Goal: Information Seeking & Learning: Understand process/instructions

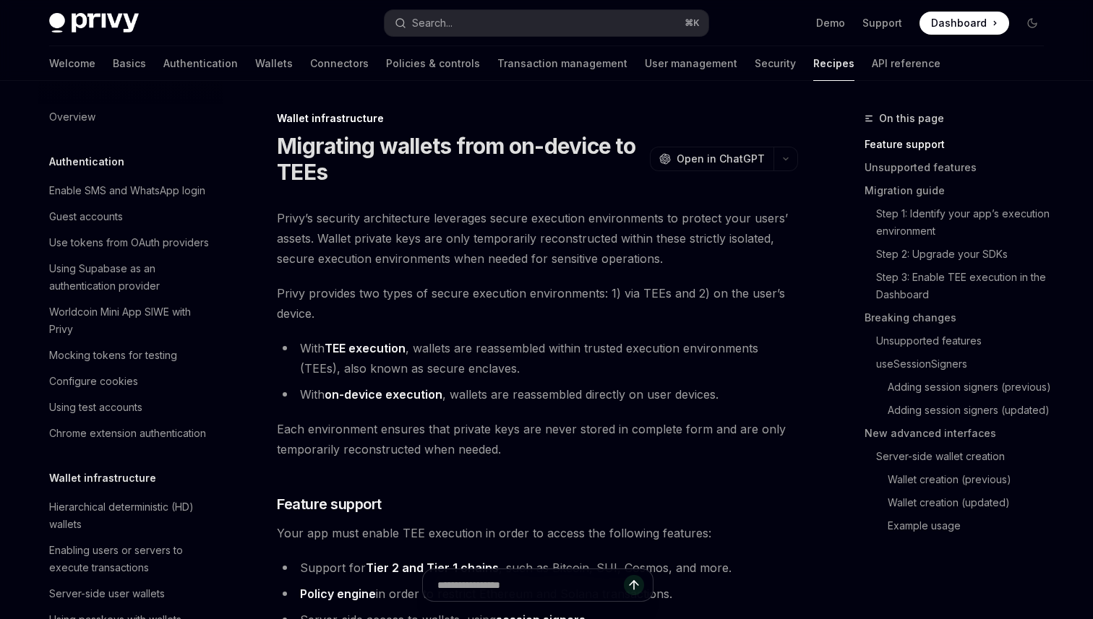
scroll to position [304, 0]
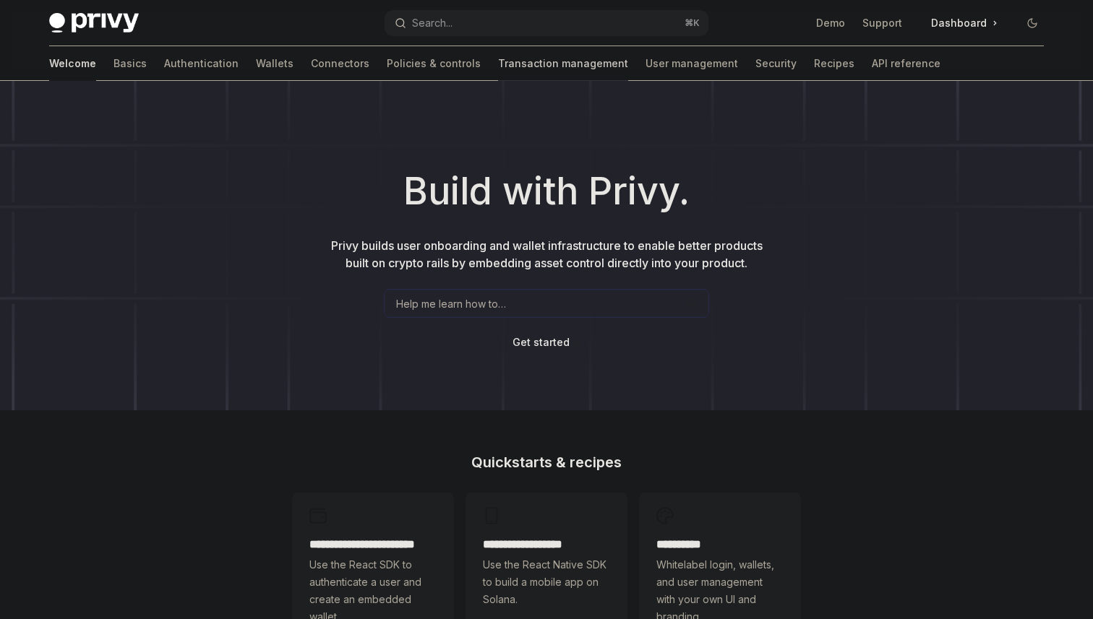
click at [501, 63] on link "Transaction management" at bounding box center [563, 63] width 130 height 35
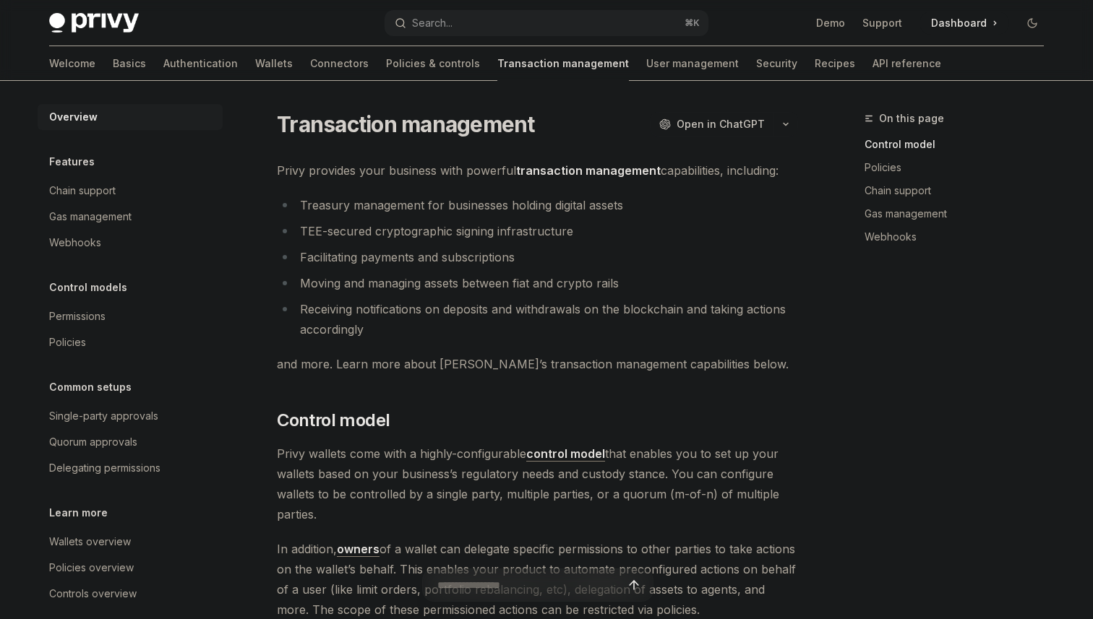
click at [608, 170] on strong "transaction management" at bounding box center [588, 170] width 145 height 14
click at [568, 267] on ul "Treasury management for businesses holding digital assets TEE-secured cryptogra…" at bounding box center [537, 267] width 521 height 145
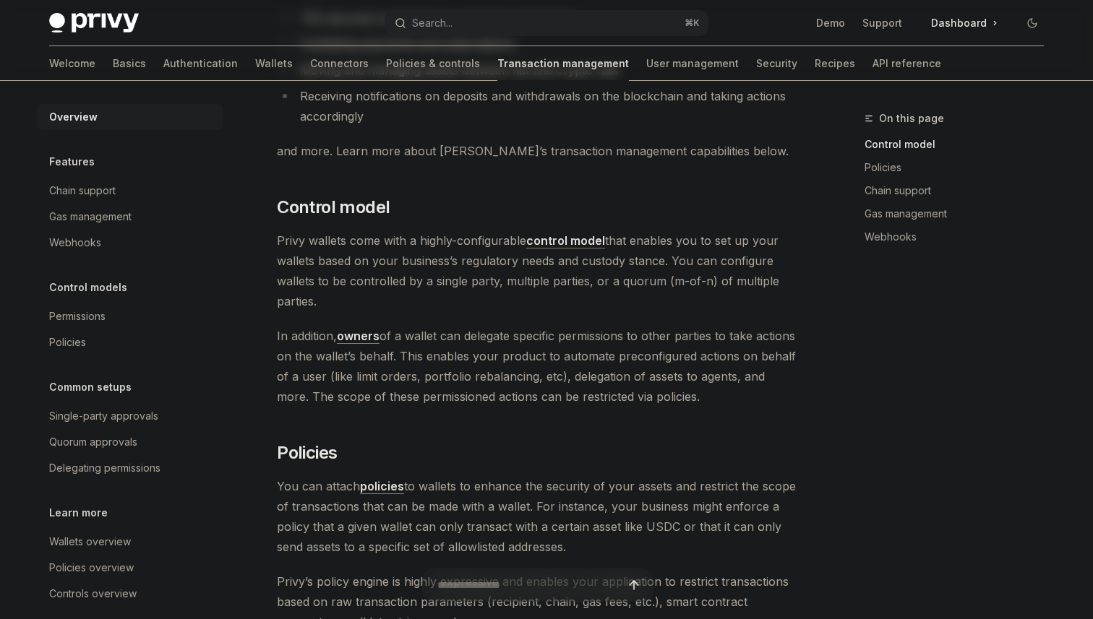
scroll to position [215, 0]
drag, startPoint x: 499, startPoint y: 301, endPoint x: 525, endPoint y: 302, distance: 26.0
click at [525, 303] on span "Privy wallets come with a highly-configurable control model that enables you to…" at bounding box center [537, 269] width 521 height 81
click at [562, 239] on strong "control model" at bounding box center [565, 239] width 79 height 14
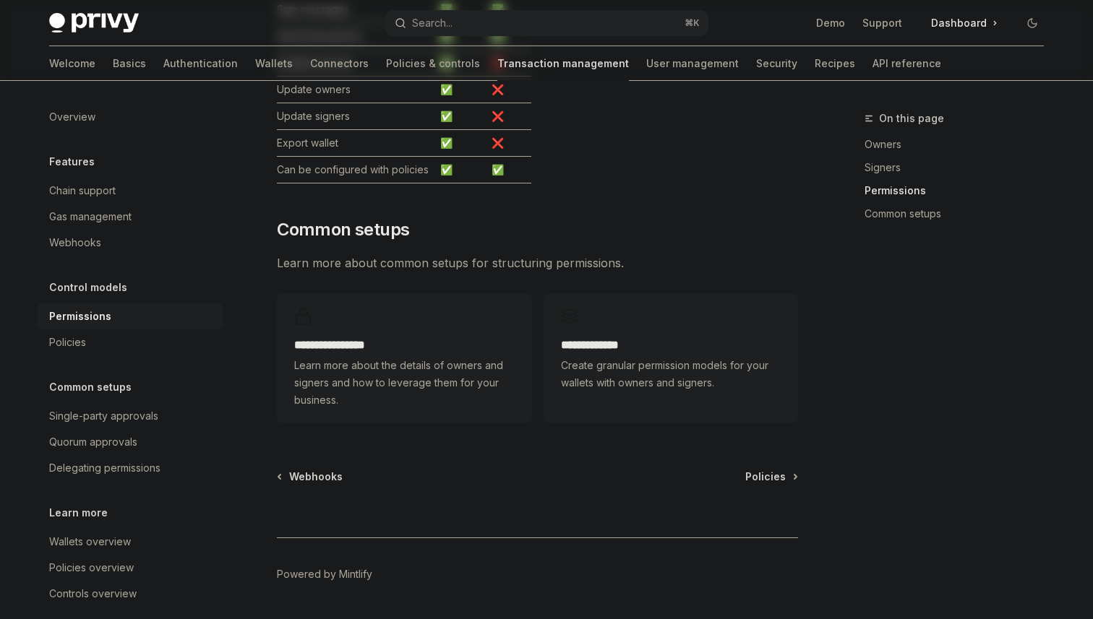
scroll to position [1007, 0]
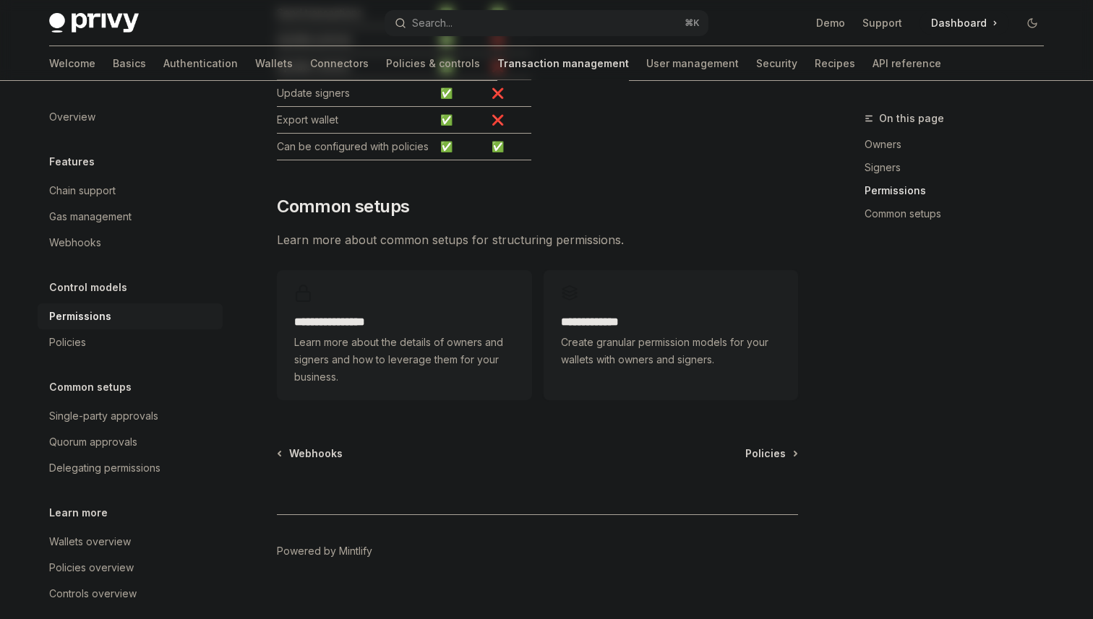
click at [671, 334] on span "Create granular permission models for your wallets with owners and signers." at bounding box center [671, 351] width 220 height 35
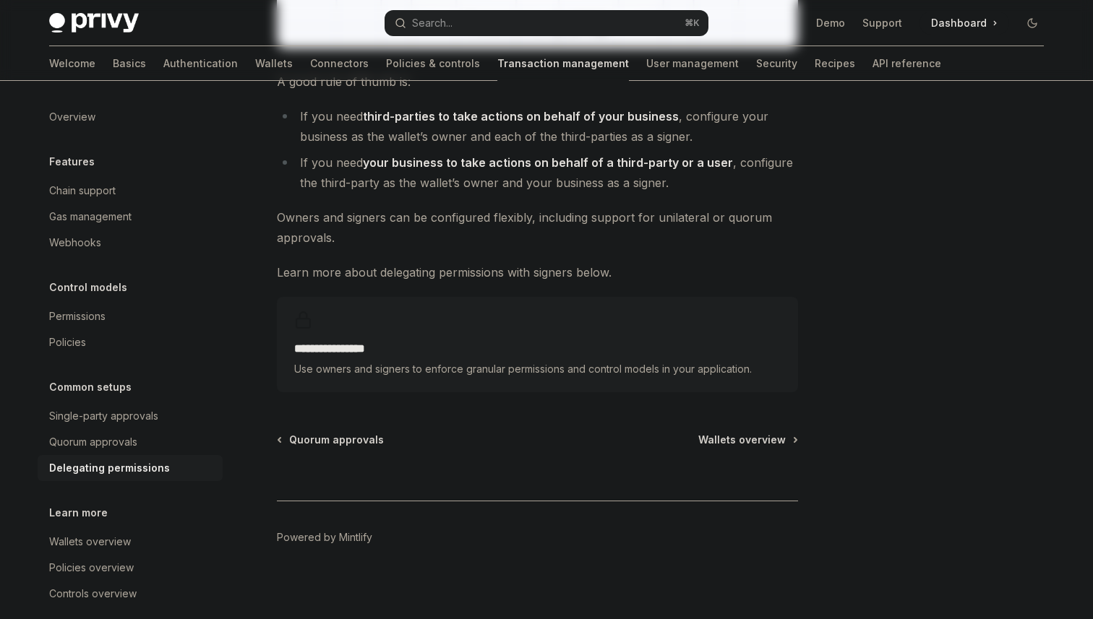
scroll to position [616, 0]
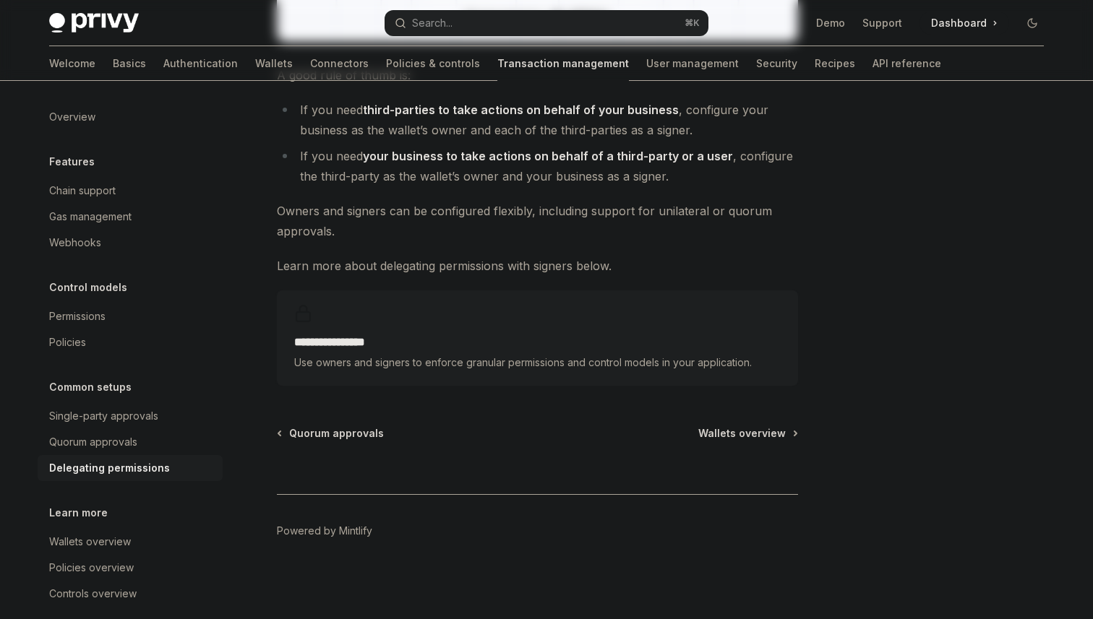
click at [526, 331] on div "**********" at bounding box center [537, 338] width 521 height 95
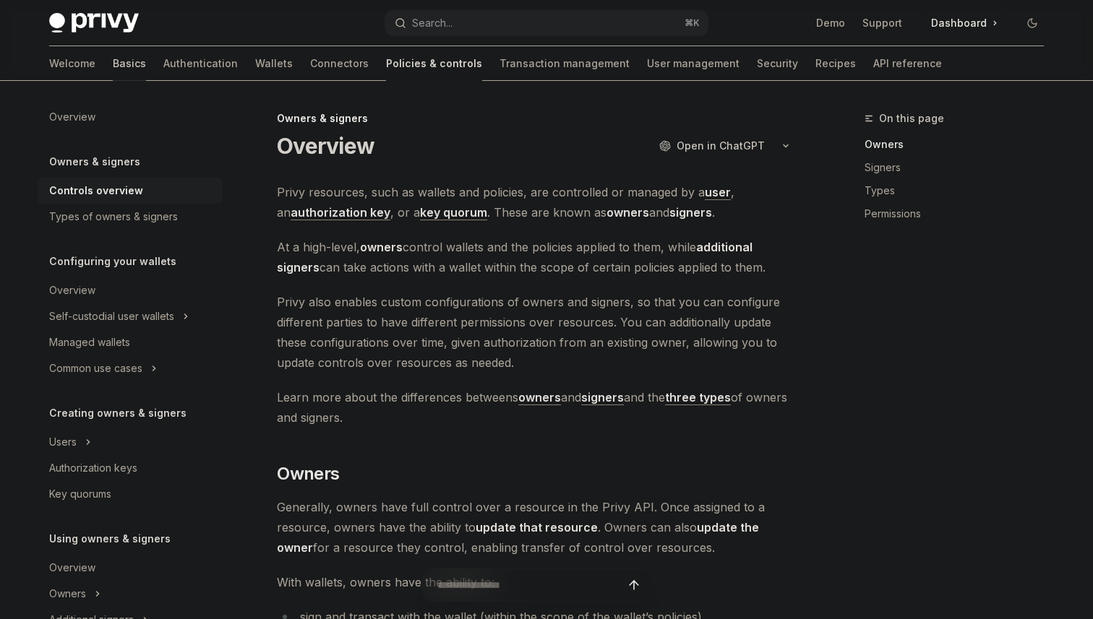
click at [113, 61] on link "Basics" at bounding box center [129, 63] width 33 height 35
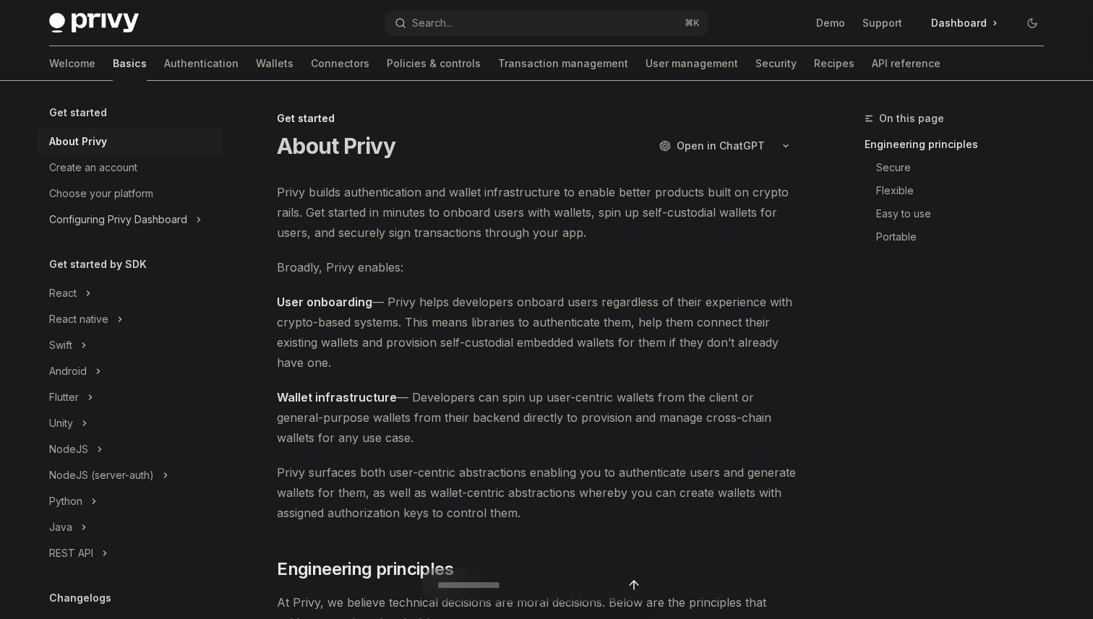
click at [119, 223] on div "Configuring Privy Dashboard" at bounding box center [118, 219] width 138 height 17
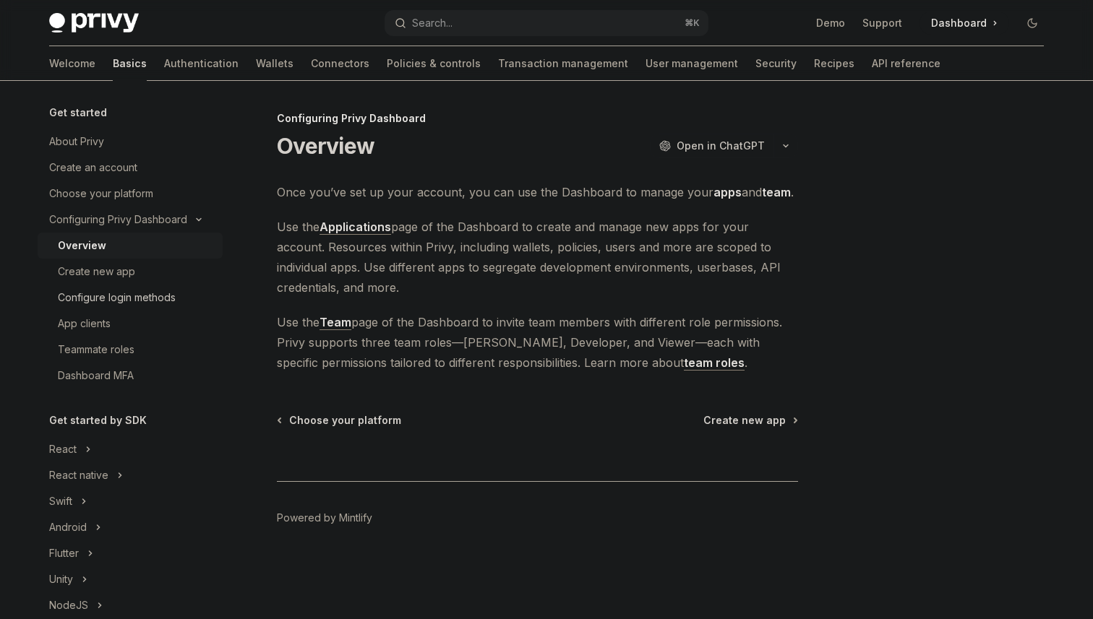
click at [121, 296] on div "Configure login methods" at bounding box center [117, 297] width 118 height 17
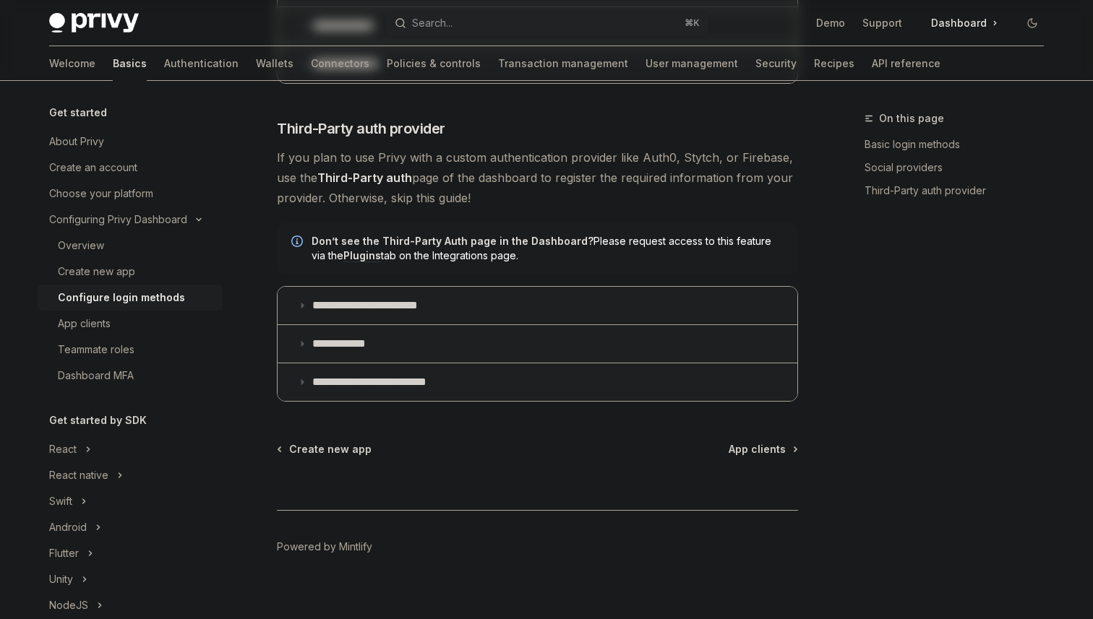
scroll to position [782, 0]
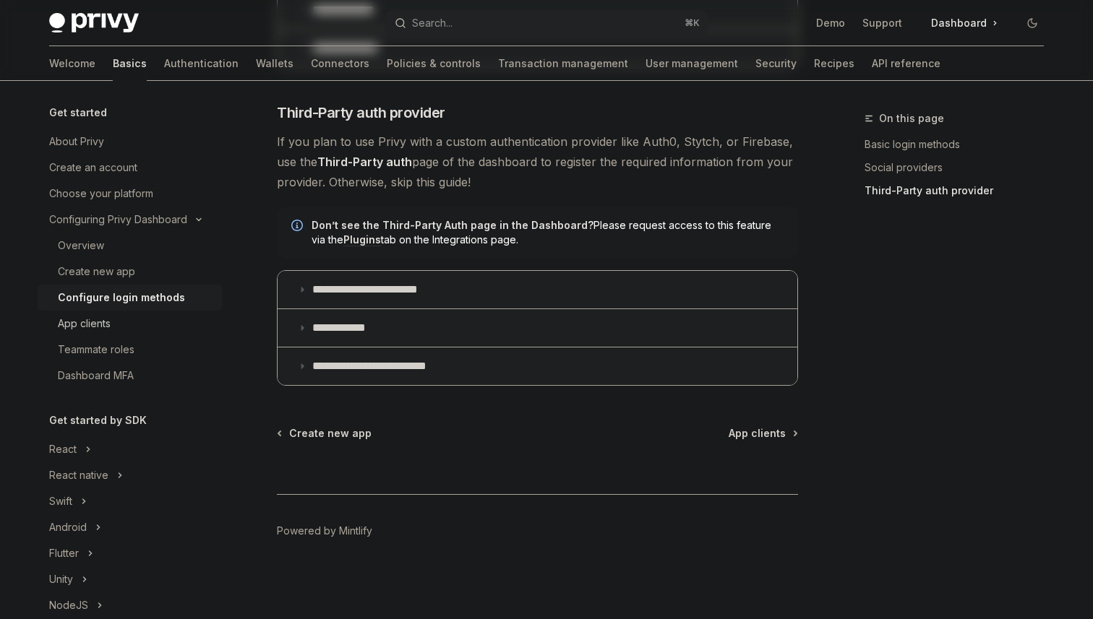
click at [111, 316] on div "App clients" at bounding box center [136, 323] width 156 height 17
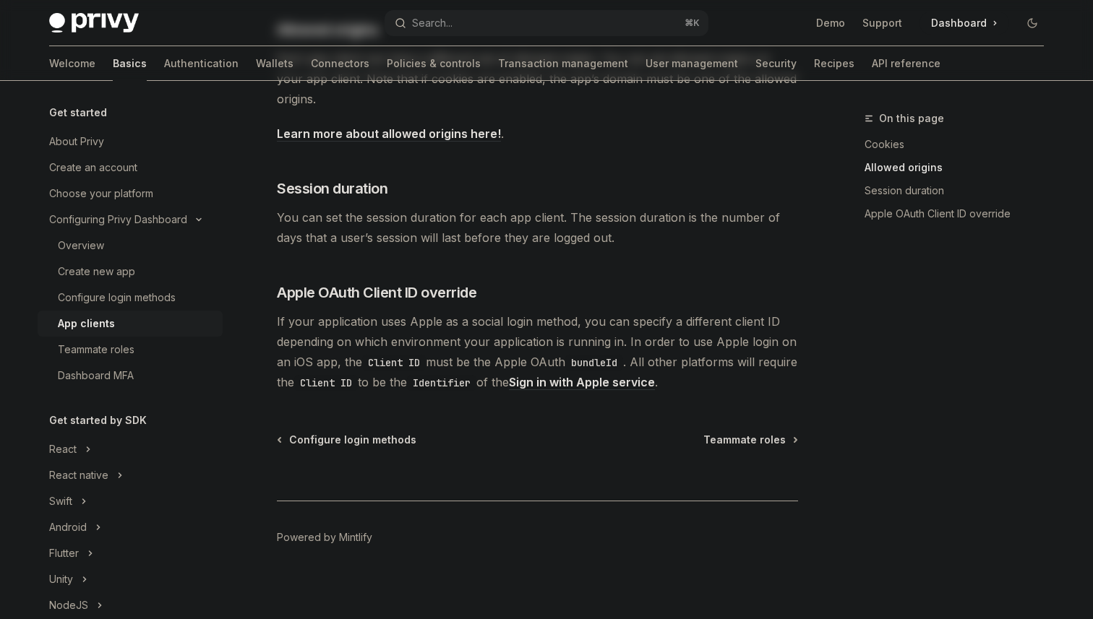
scroll to position [574, 0]
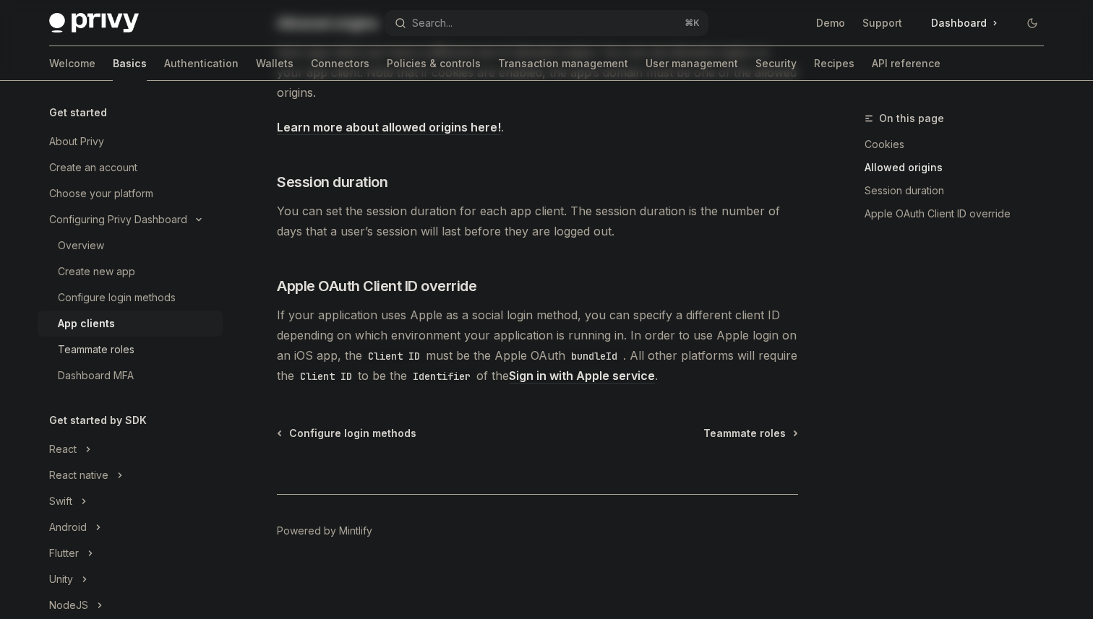
click at [108, 351] on div "Teammate roles" at bounding box center [96, 349] width 77 height 17
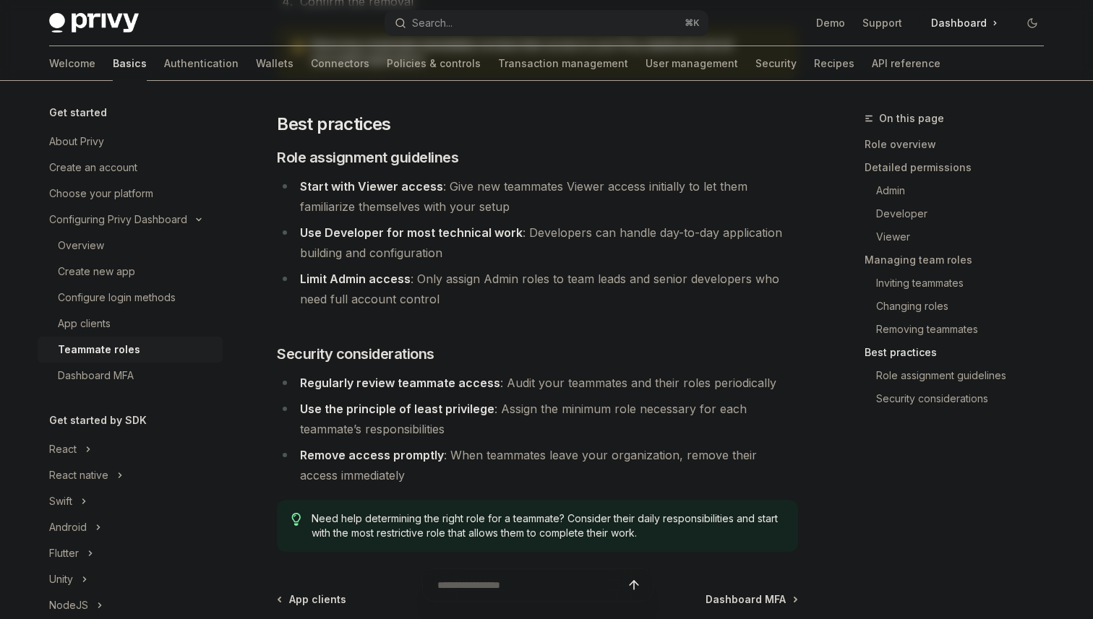
scroll to position [2582, 0]
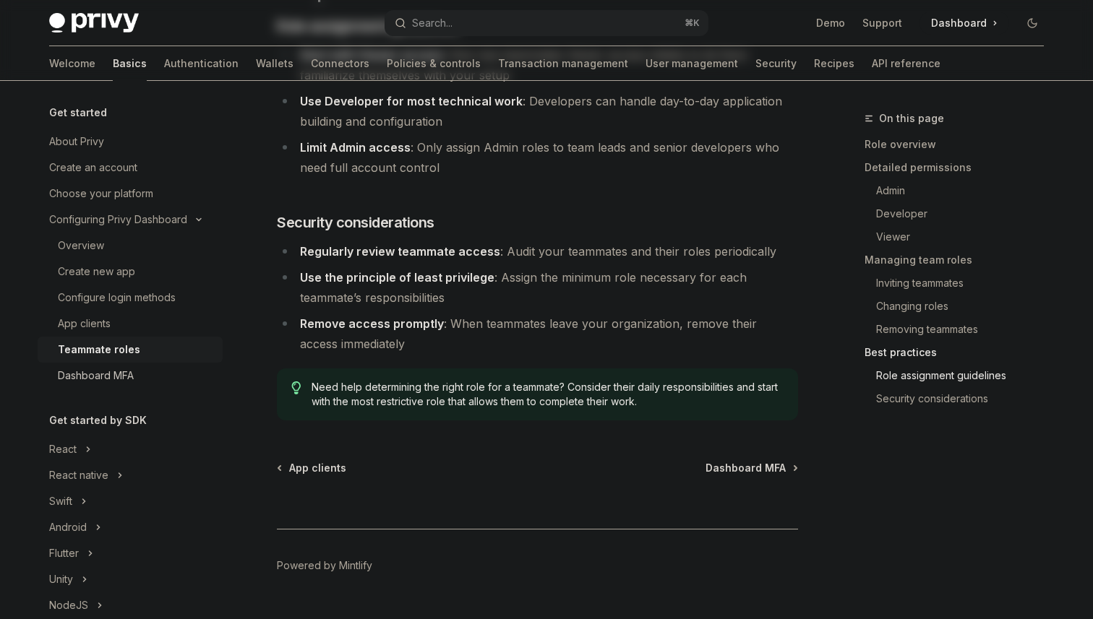
click at [70, 373] on div "Dashboard MFA" at bounding box center [96, 375] width 76 height 17
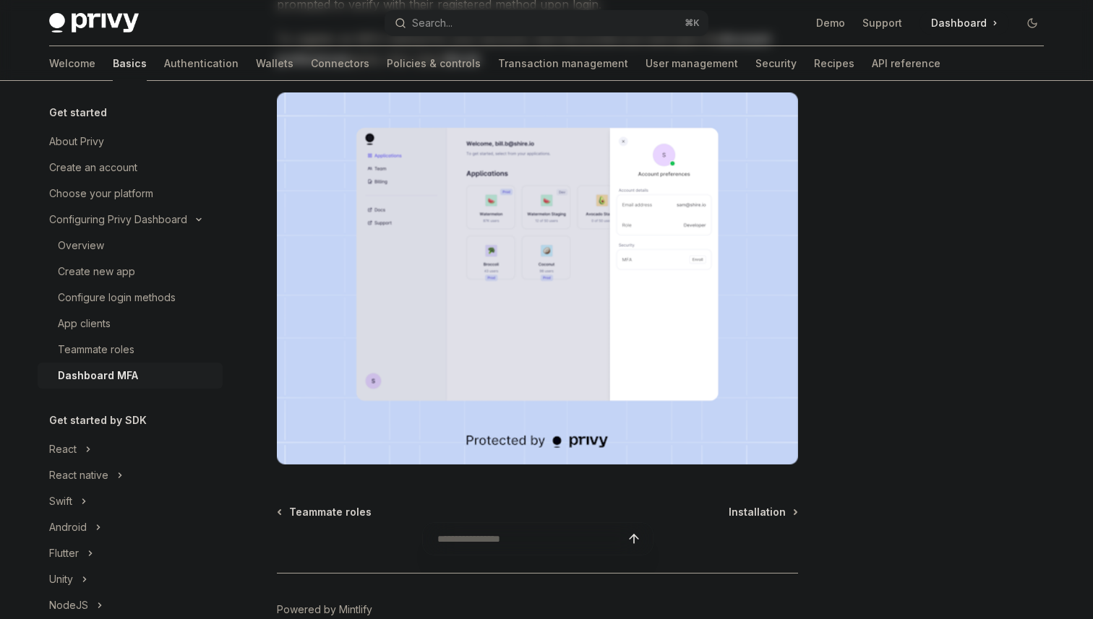
scroll to position [307, 0]
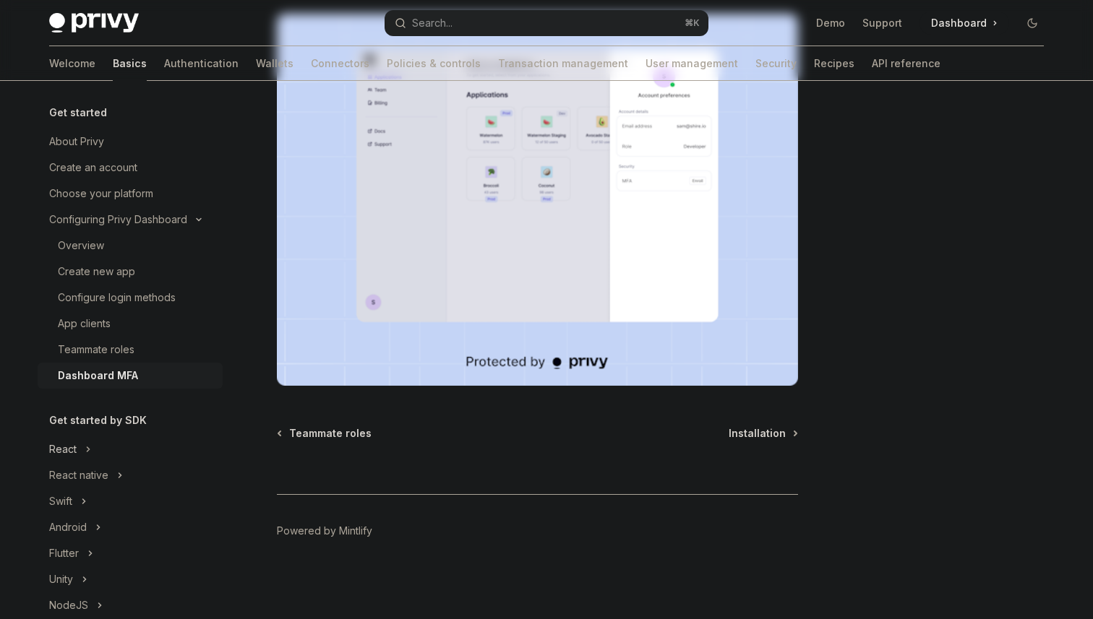
click at [72, 449] on div "React" at bounding box center [62, 449] width 27 height 17
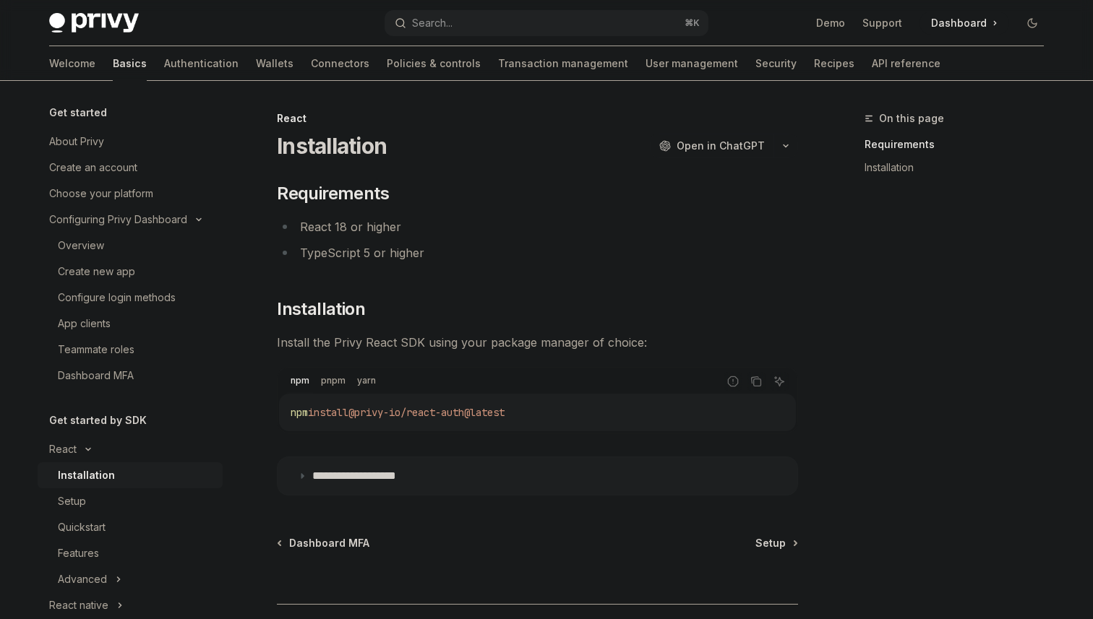
click at [103, 476] on div "Installation" at bounding box center [86, 475] width 57 height 17
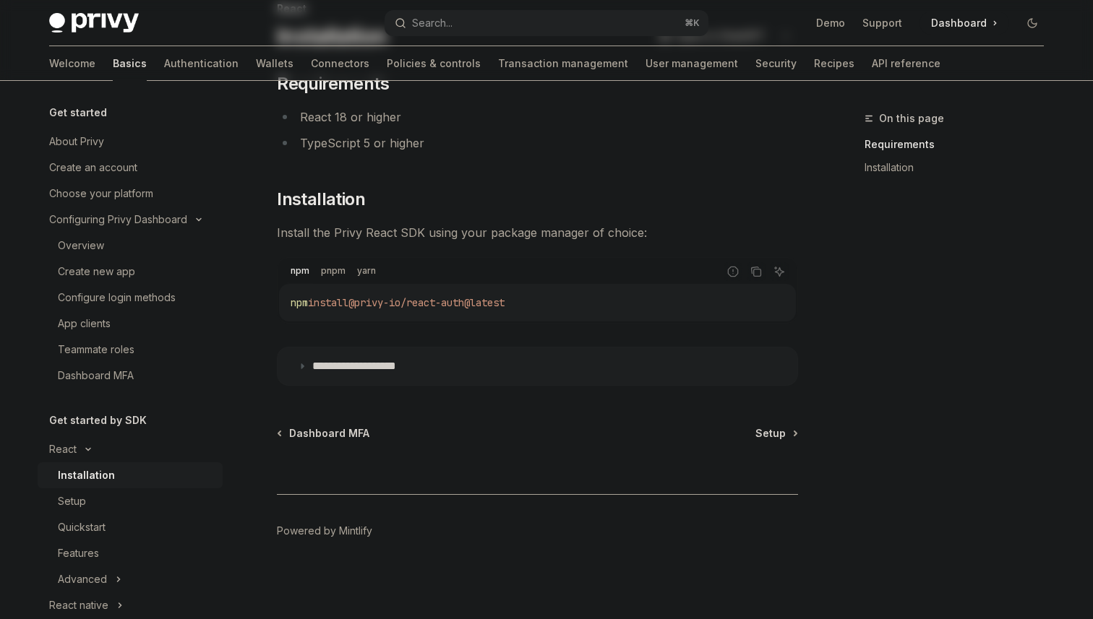
scroll to position [108, 0]
click at [117, 502] on div "Setup" at bounding box center [136, 501] width 156 height 17
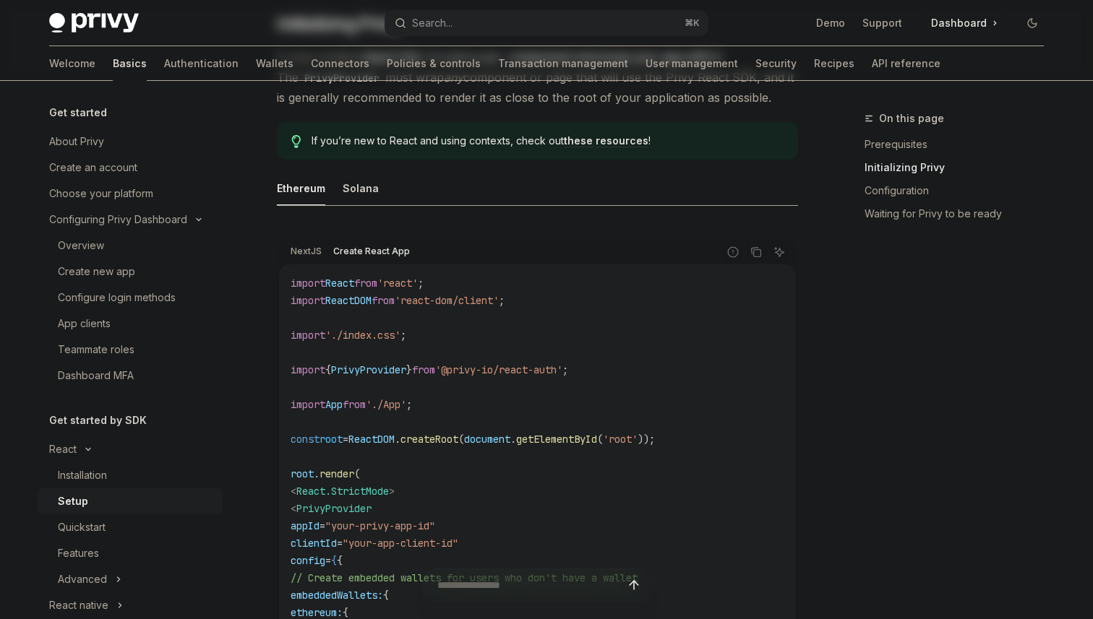
scroll to position [270, 0]
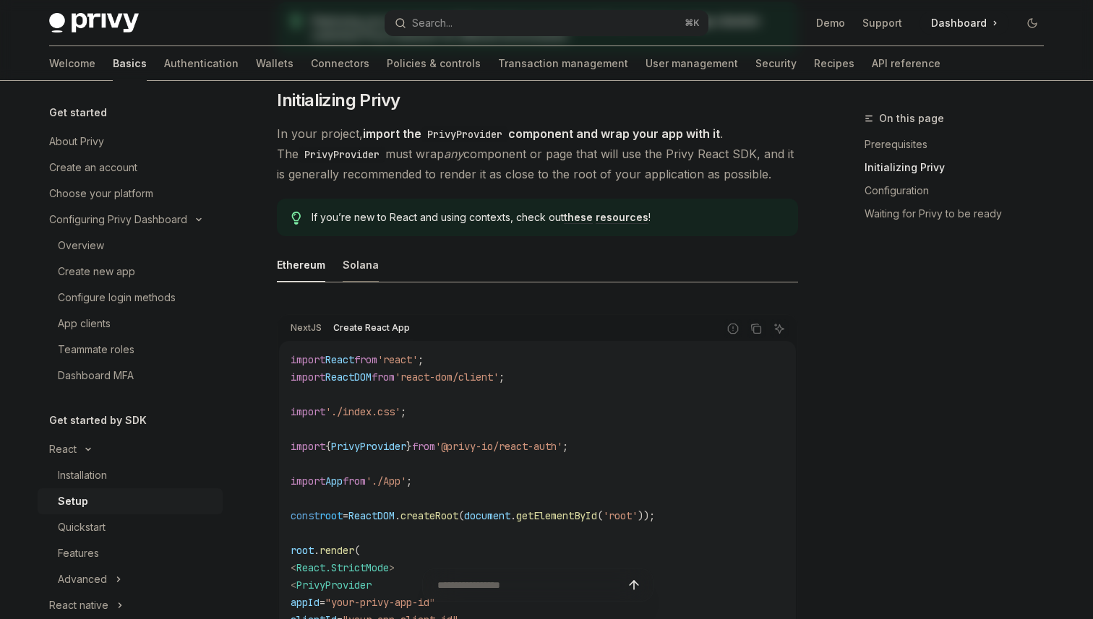
click at [351, 259] on button "Solana" at bounding box center [361, 265] width 36 height 34
click at [360, 259] on button "Solana" at bounding box center [361, 265] width 36 height 34
click at [391, 325] on div "Create React App" at bounding box center [371, 327] width 85 height 17
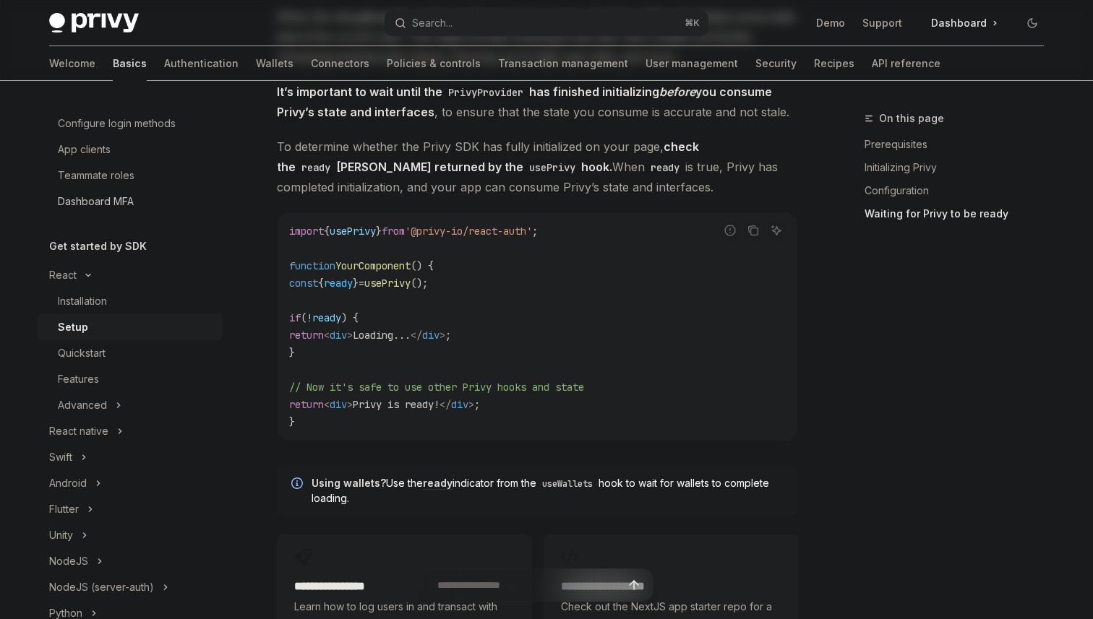
scroll to position [167, 0]
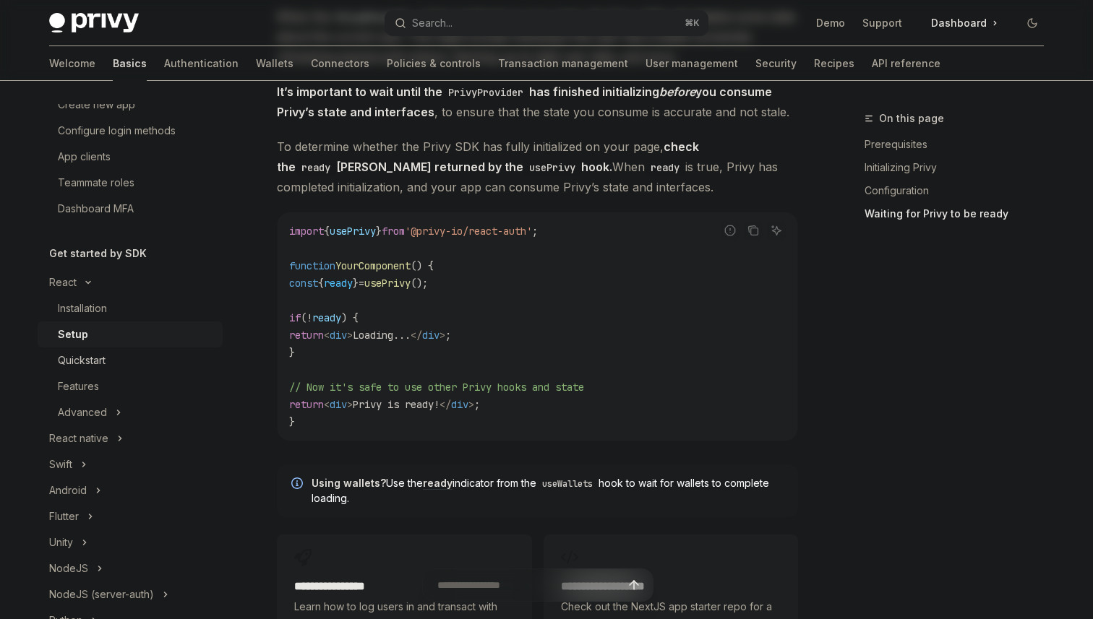
click at [89, 361] on div "Quickstart" at bounding box center [82, 360] width 48 height 17
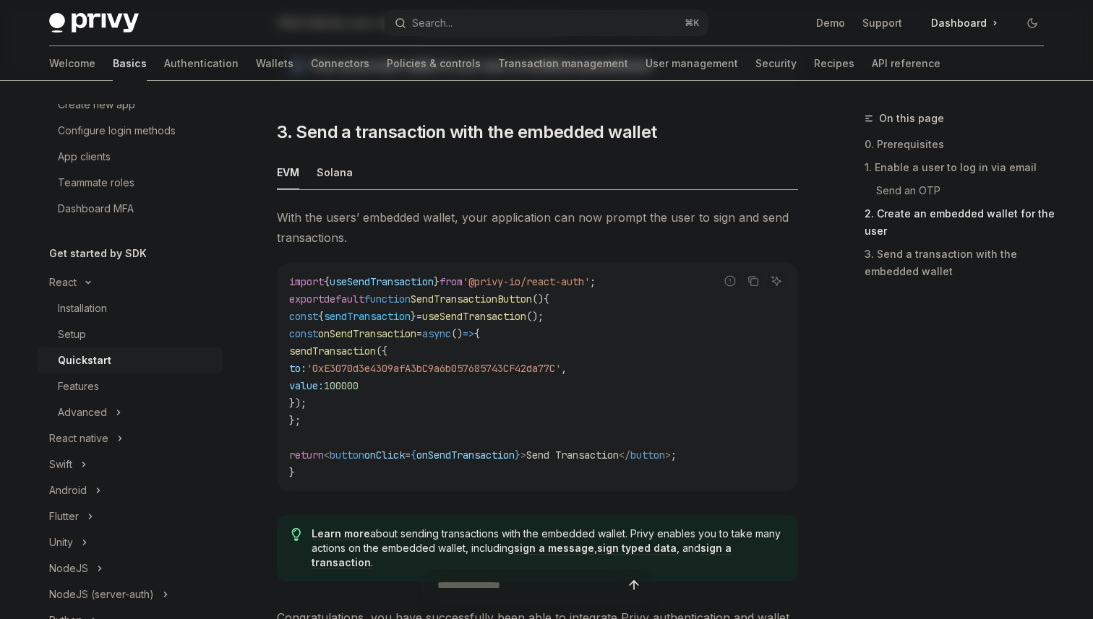
scroll to position [1226, 0]
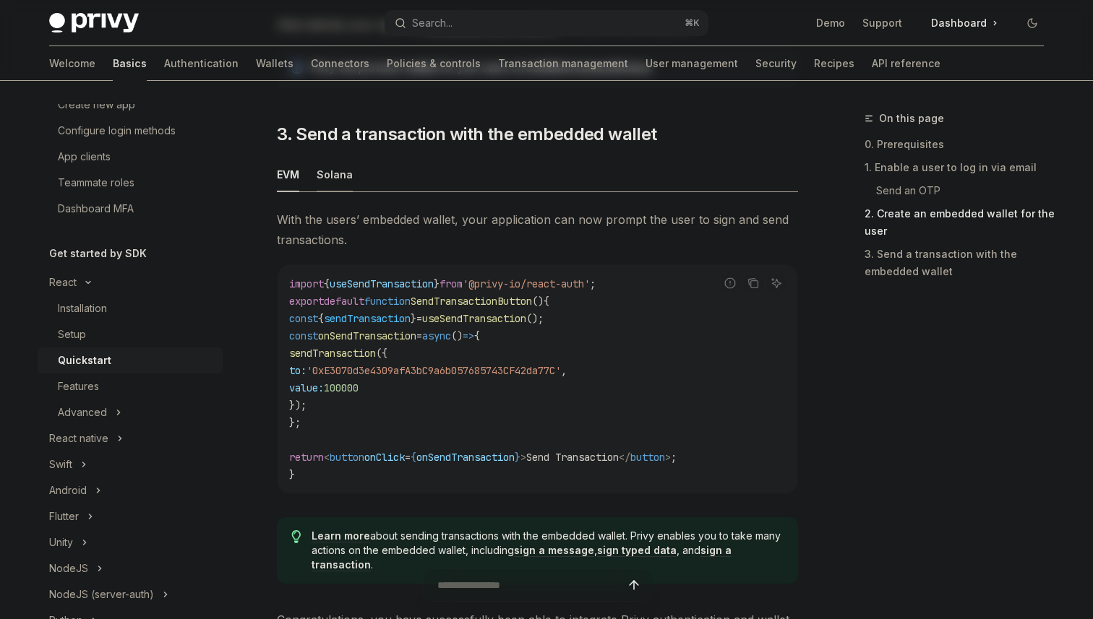
click at [335, 175] on button "Solana" at bounding box center [335, 175] width 36 height 34
type textarea "*"
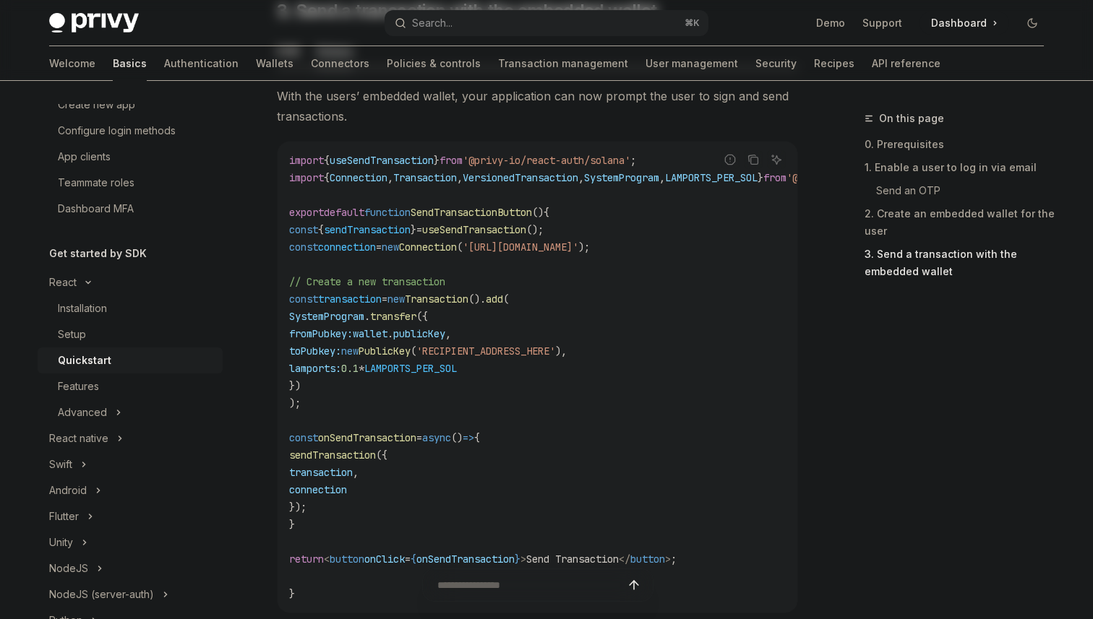
scroll to position [1352, 0]
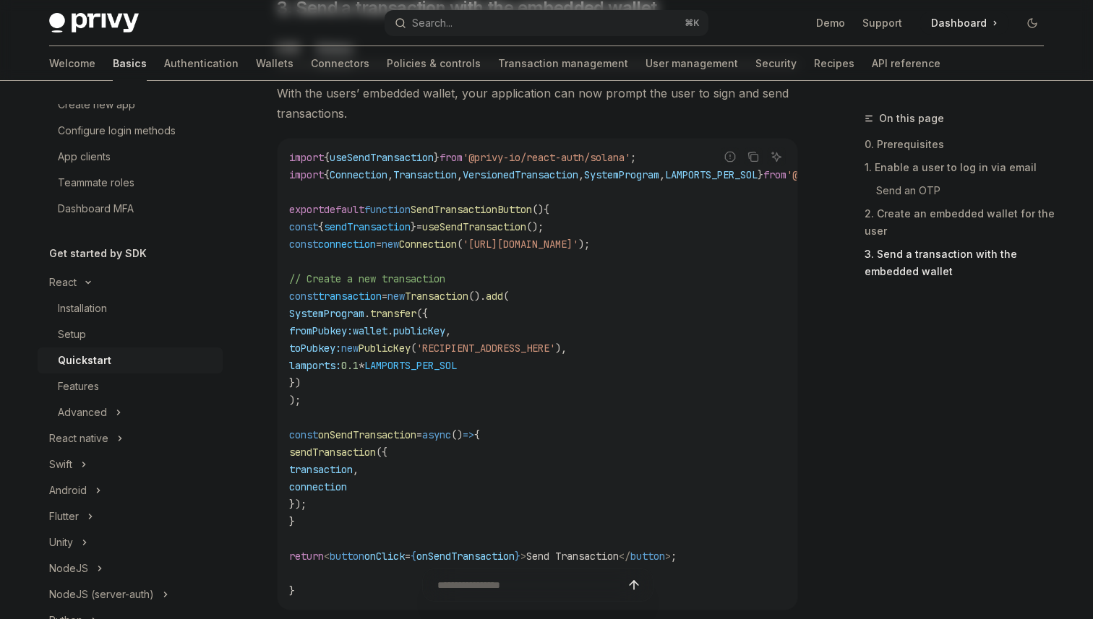
drag, startPoint x: 335, startPoint y: 405, endPoint x: 272, endPoint y: 297, distance: 124.7
click at [489, 395] on code "import { useSendTransaction } from '@privy-io/react-auth/solana' ; import { Con…" at bounding box center [607, 374] width 636 height 451
drag, startPoint x: 338, startPoint y: 408, endPoint x: 255, endPoint y: 306, distance: 130.5
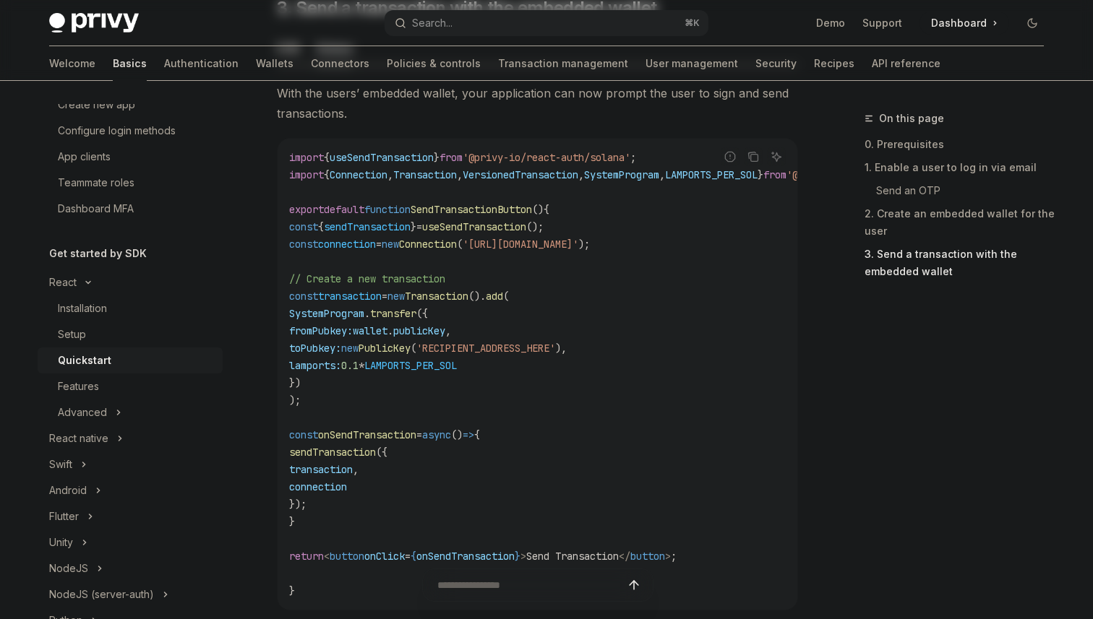
copy code "const transaction = new Transaction (). add ( SystemProgram . transfer ({ fromP…"
click at [491, 397] on code "import { useSendTransaction } from '@privy-io/react-auth/solana' ; import { Con…" at bounding box center [607, 374] width 636 height 451
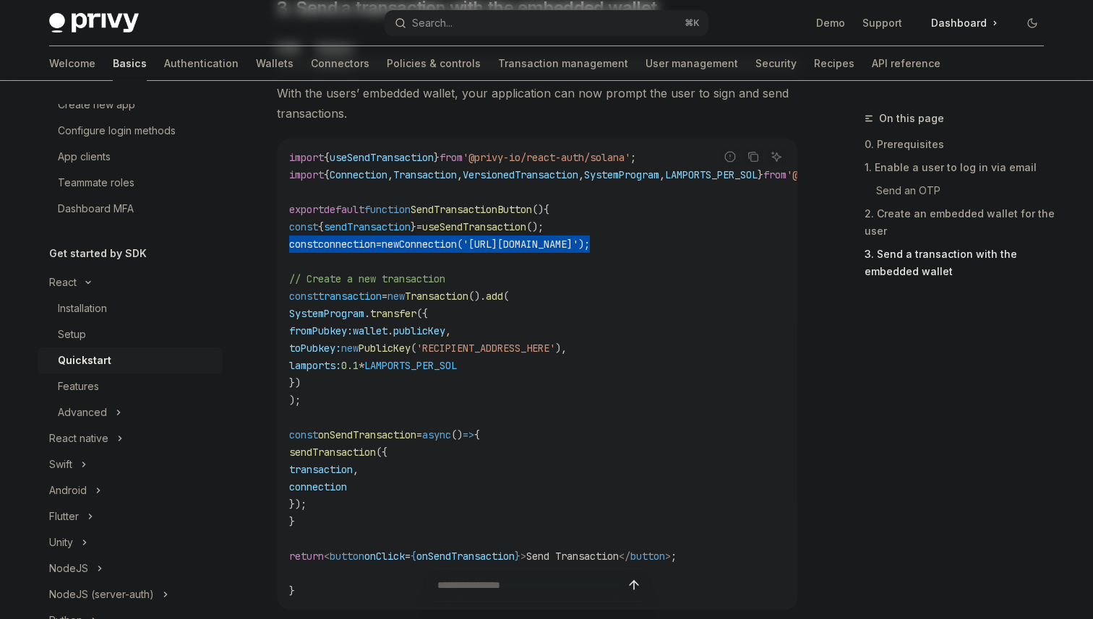
drag, startPoint x: 745, startPoint y: 250, endPoint x: 281, endPoint y: 254, distance: 464.0
click at [281, 254] on div "import { useSendTransaction } from '@privy-io/react-auth/solana' ; import { Con…" at bounding box center [538, 374] width 520 height 471
copy span "const connection = new Connection ( 'https://api.mainnet-beta.solana.com' );"
click at [477, 280] on code "import { useSendTransaction } from '@privy-io/react-auth/solana' ; import { Con…" at bounding box center [607, 374] width 636 height 451
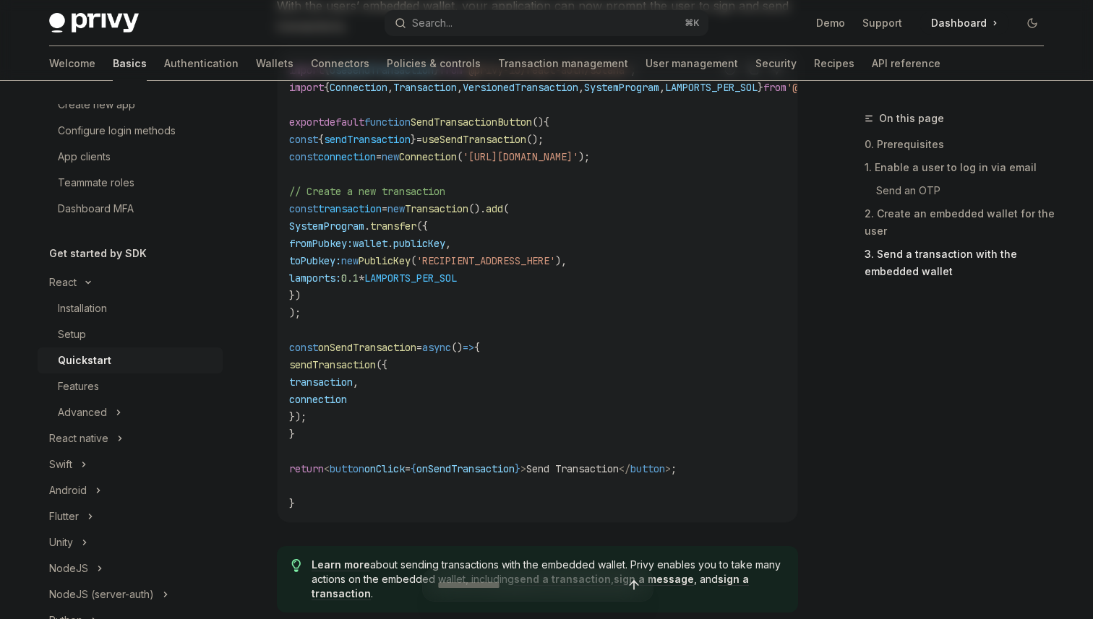
scroll to position [1429, 0]
